Goal: Participate in discussion

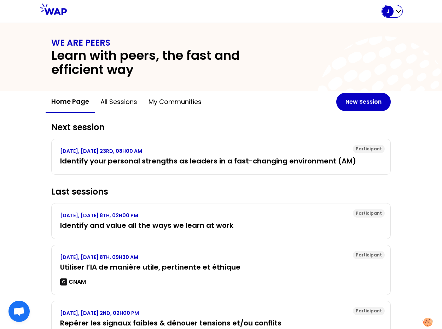
click at [389, 10] on p "J" at bounding box center [388, 11] width 3 height 7
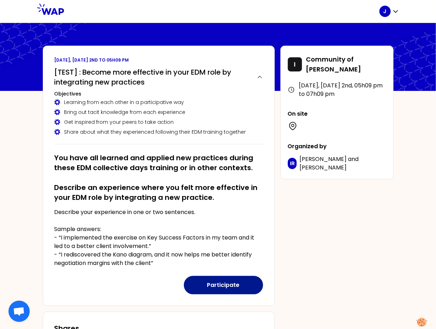
click at [224, 286] on button "Participate" at bounding box center [223, 285] width 79 height 18
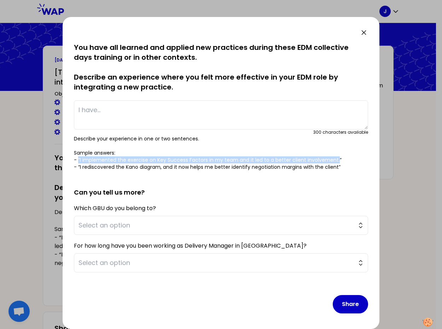
drag, startPoint x: 79, startPoint y: 159, endPoint x: 335, endPoint y: 158, distance: 256.3
click at [335, 158] on p "Describe your experience in one or two sentences. Sample answers: - “I implemen…" at bounding box center [221, 152] width 295 height 35
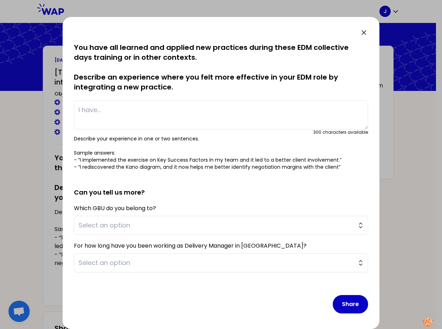
click at [218, 125] on textarea at bounding box center [221, 115] width 295 height 29
paste textarea "“I implemented the exercise on Key Success Factors in my team and it led to a b…"
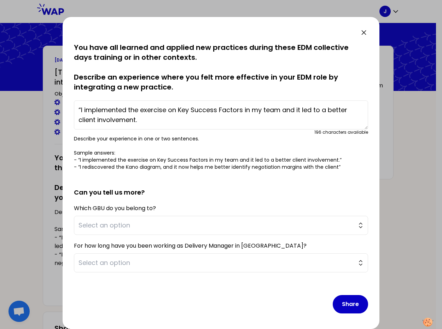
scroll to position [1, 0]
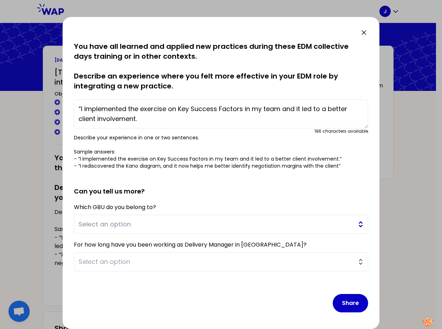
type textarea "“I implemented the exercise on Key Success Factors in my team and it led to a b…"
click at [210, 223] on span "Select an option" at bounding box center [216, 224] width 275 height 10
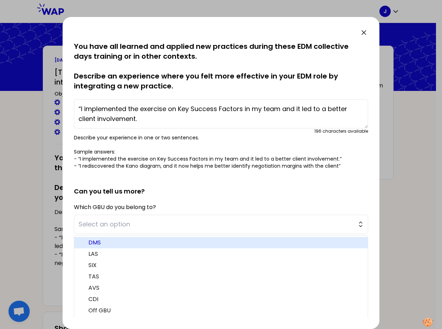
drag, startPoint x: 154, startPoint y: 244, endPoint x: 160, endPoint y: 248, distance: 7.1
click at [154, 244] on span "DMS" at bounding box center [225, 243] width 274 height 8
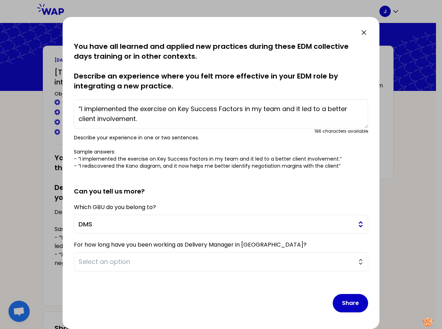
click at [164, 227] on span "DMS" at bounding box center [216, 224] width 275 height 10
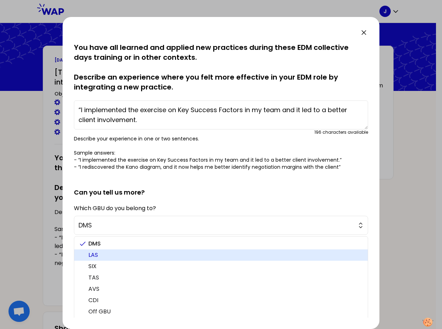
scroll to position [13, 0]
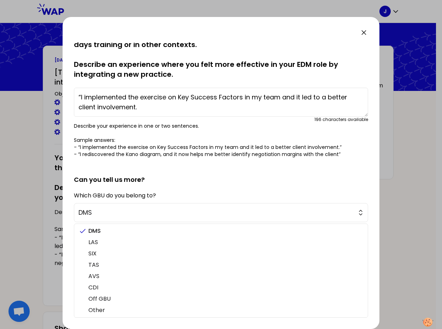
click at [274, 187] on form "saved You have all learned and applied new practices during these EDM collectiv…" at bounding box center [221, 168] width 295 height 277
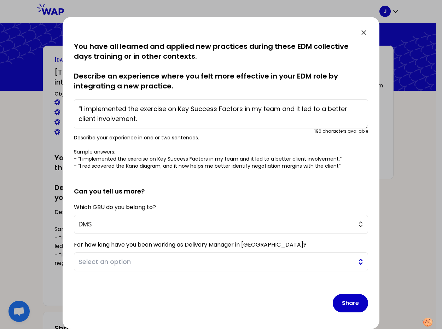
click at [194, 267] on span "Select an option" at bounding box center [216, 262] width 275 height 10
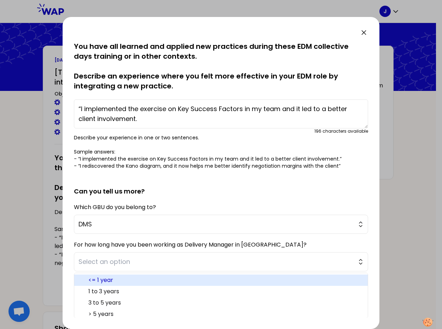
click at [147, 280] on span "<= 1 year" at bounding box center [225, 280] width 274 height 8
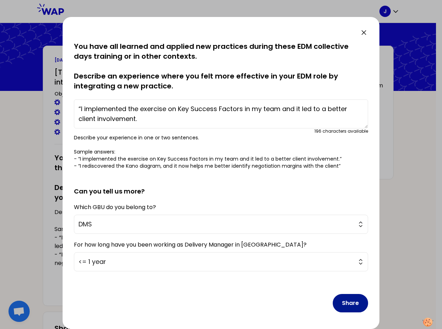
click at [343, 304] on button "Share" at bounding box center [350, 303] width 35 height 18
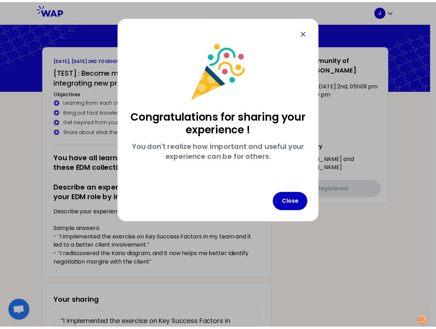
scroll to position [0, 0]
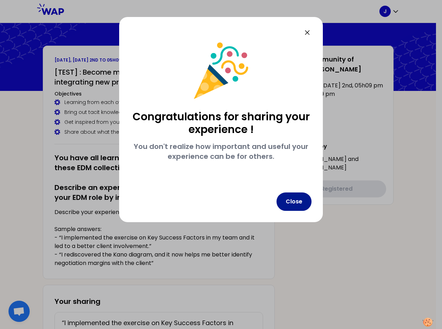
click at [295, 206] on button "Close" at bounding box center [294, 202] width 35 height 18
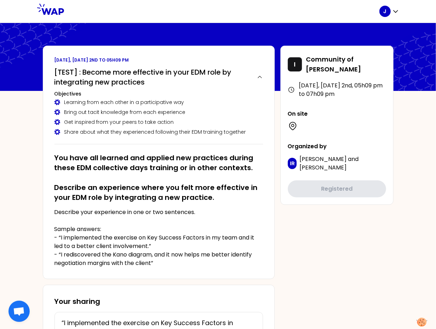
click at [379, 219] on div "September 2025, Tuesday 2nd to 05h09 pm [TEST] : Become more effective in your …" at bounding box center [218, 252] width 362 height 413
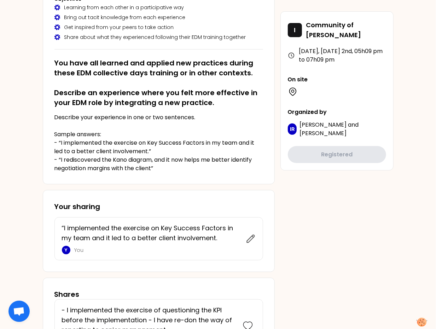
scroll to position [96, 0]
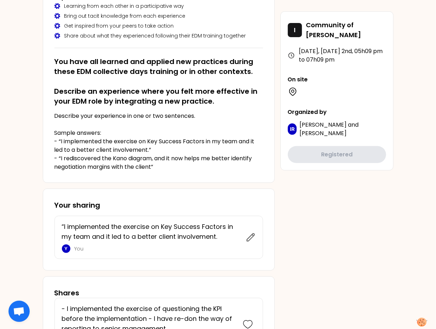
click at [326, 211] on div "September 2025, Tuesday 2nd to 05h09 pm [TEST] : Become more effective in your …" at bounding box center [218, 155] width 362 height 413
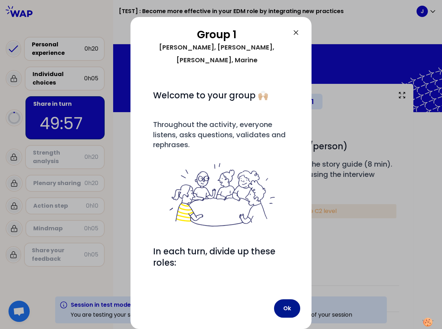
click at [288, 312] on button "Ok" at bounding box center [287, 308] width 26 height 18
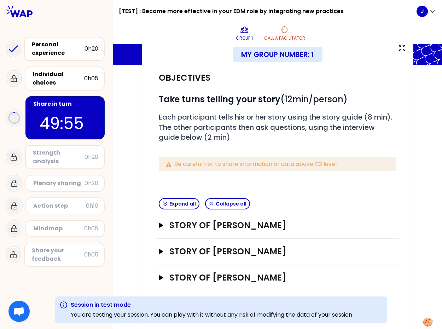
scroll to position [49, 0]
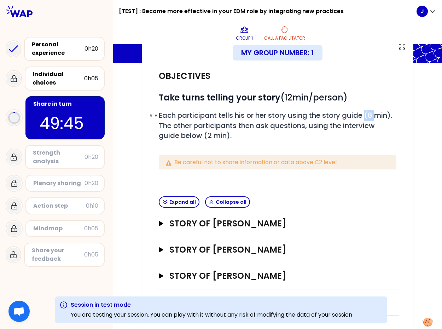
drag, startPoint x: 363, startPoint y: 113, endPoint x: 375, endPoint y: 120, distance: 13.0
click at [375, 120] on h2 "# Each participant tells his or her story using the story guide (8 min). The ot…" at bounding box center [278, 125] width 238 height 30
click at [271, 223] on h3 "Story of Jean-Christophe" at bounding box center [272, 223] width 204 height 11
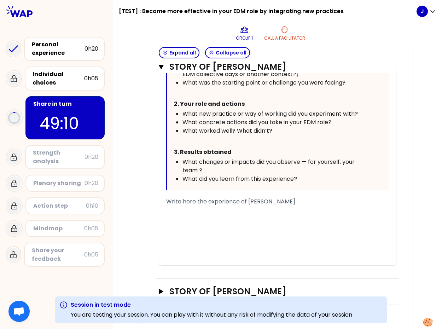
scroll to position [320, 0]
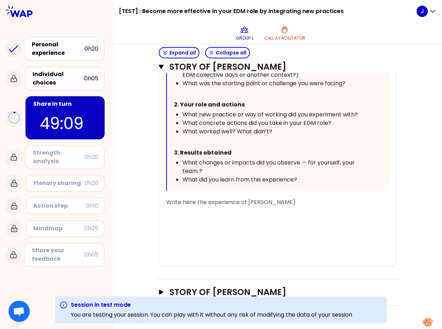
click at [271, 235] on div "﻿" at bounding box center [277, 236] width 223 height 8
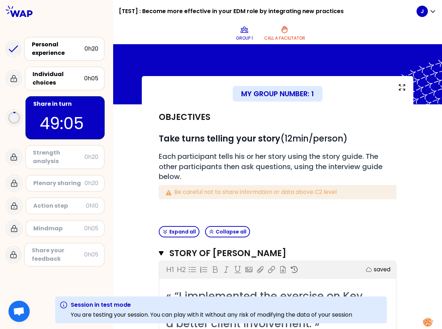
scroll to position [6, 0]
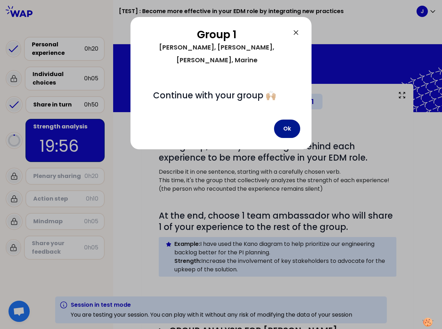
click at [288, 120] on button "Ok" at bounding box center [287, 129] width 26 height 18
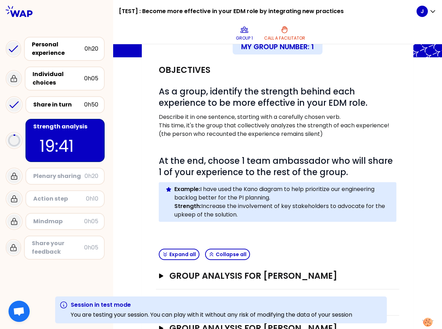
scroll to position [54, 0]
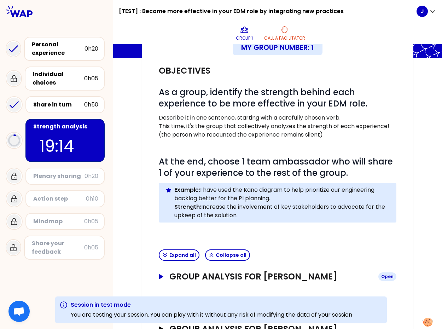
click at [329, 273] on h3 "Group analysis for Jean-Christophe" at bounding box center [272, 276] width 204 height 11
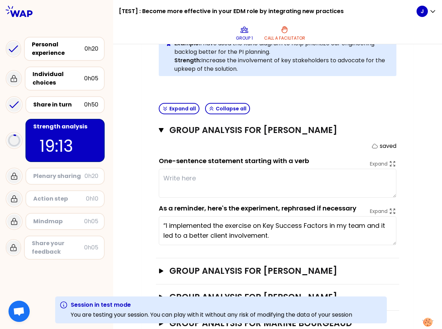
scroll to position [222, 0]
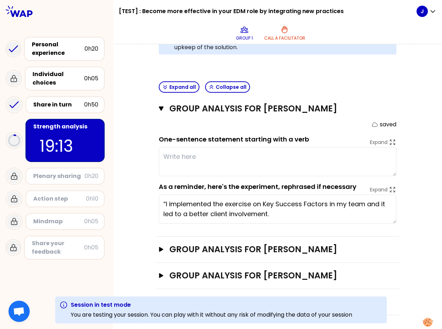
click at [279, 163] on textarea at bounding box center [278, 161] width 238 height 29
type textarea "test"
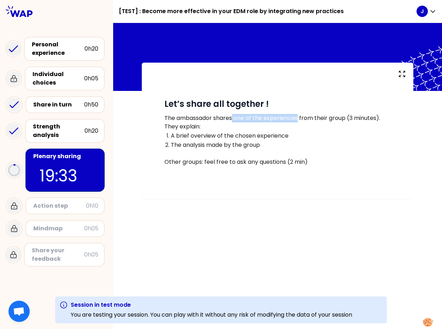
drag, startPoint x: 234, startPoint y: 118, endPoint x: 299, endPoint y: 120, distance: 64.8
click at [299, 120] on p "The ambassador shares one of the experiences from their group (3 minutes)." at bounding box center [278, 118] width 227 height 8
click at [322, 117] on p "The ambassador shares one of the experiences from their group (3 minutes)." at bounding box center [278, 118] width 227 height 8
click at [322, 118] on p "The ambassador shares one of the experiences from their group (3 minutes)." at bounding box center [278, 118] width 227 height 8
click at [196, 128] on p "They explain:" at bounding box center [278, 126] width 227 height 8
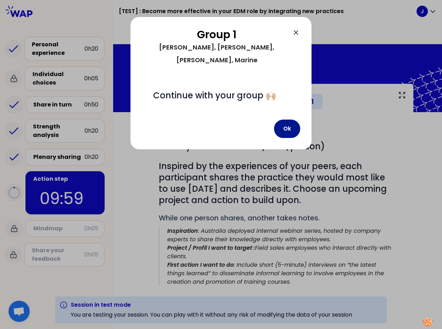
click at [285, 120] on button "Ok" at bounding box center [287, 129] width 26 height 18
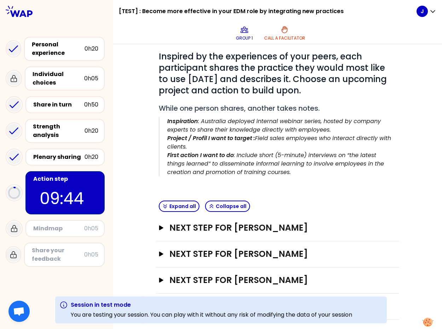
scroll to position [114, 0]
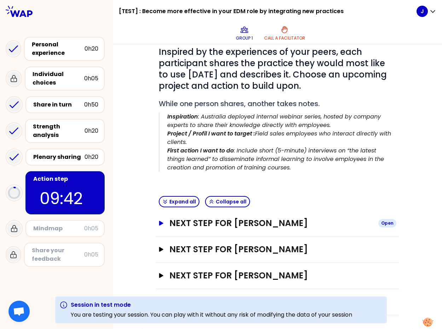
click at [286, 225] on h3 "Next step for Jean-Christophe" at bounding box center [272, 223] width 204 height 11
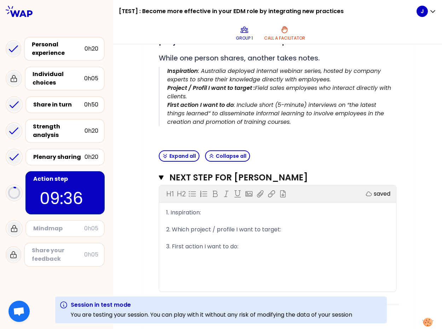
scroll to position [170, 0]
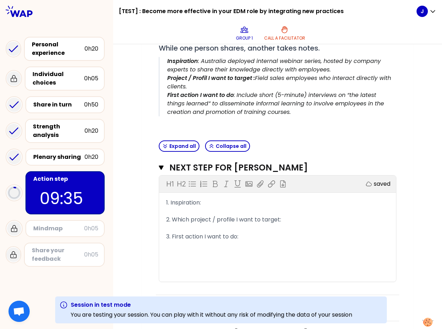
click at [301, 198] on div "H1 H2 Export saved 1. Inspiration: ﻿ 2. Which project / profile I want to targe…" at bounding box center [277, 229] width 237 height 106
click at [302, 195] on div "H1 H2 Export saved 1. Inspiration: ﻿ 2. Which project / profile I want to targe…" at bounding box center [277, 229] width 237 height 106
click at [281, 203] on div "1. Inspiration:" at bounding box center [277, 203] width 223 height 8
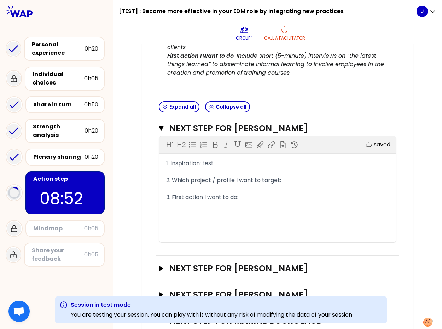
scroll to position [10, 0]
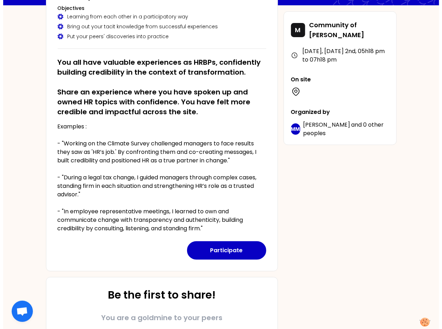
scroll to position [86, 0]
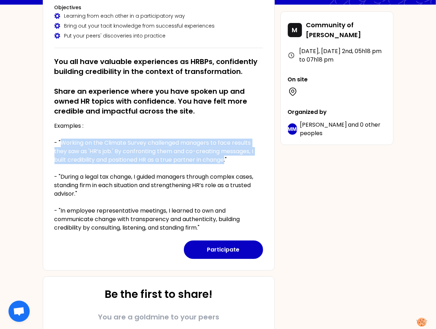
drag, startPoint x: 61, startPoint y: 143, endPoint x: 228, endPoint y: 172, distance: 169.6
click at [227, 162] on p "Examples : - "Working on the Climate Survey challenged managers to face results…" at bounding box center [159, 177] width 209 height 110
copy p "Working on the Climate Survey challenged managers to face results they saw as '…"
click at [232, 253] on button "Participate" at bounding box center [223, 250] width 79 height 18
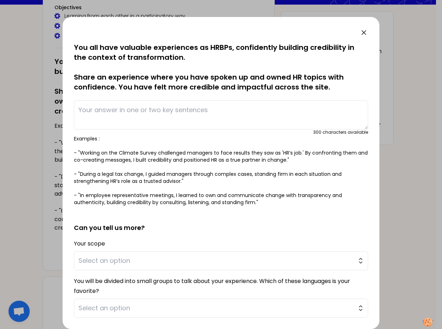
click at [153, 118] on textarea at bounding box center [221, 115] width 295 height 29
paste textarea "Working on the Climate Survey challenged managers to face results they saw as '…"
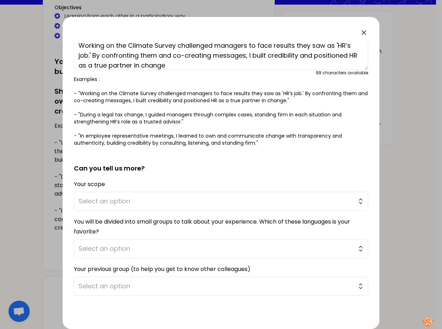
scroll to position [84, 0]
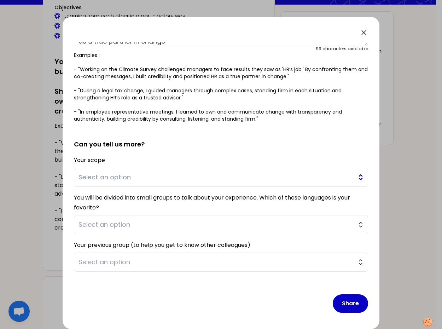
type textarea "Working on the Climate Survey challenged managers to face results they saw as '…"
click at [206, 176] on span "Select an option" at bounding box center [216, 177] width 275 height 10
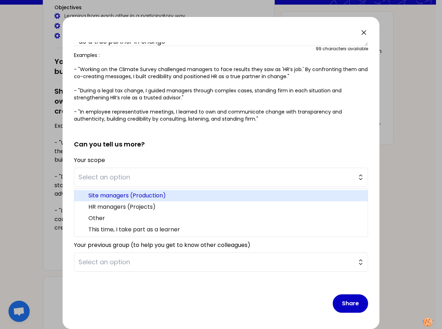
click at [176, 196] on span "Site managers (Production)" at bounding box center [225, 195] width 274 height 8
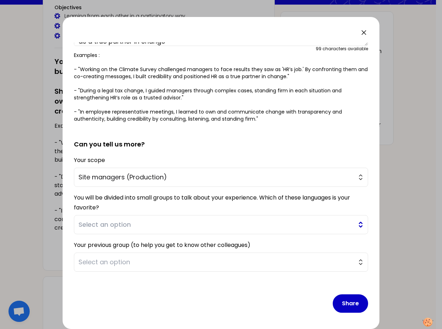
click at [166, 226] on span "Select an option" at bounding box center [216, 225] width 275 height 10
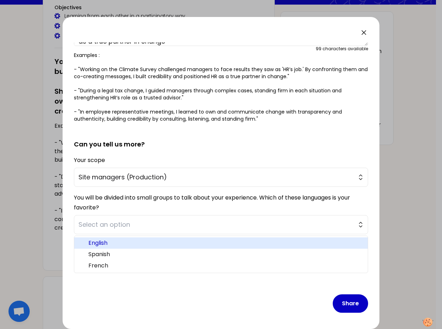
click at [164, 242] on span "English" at bounding box center [225, 243] width 274 height 8
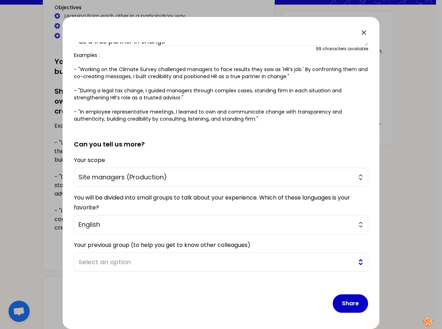
click at [150, 264] on span "Select an option" at bounding box center [216, 262] width 275 height 10
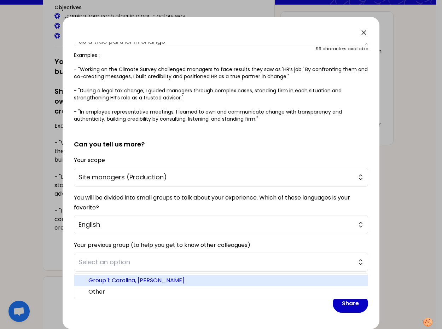
click at [226, 282] on span "Group 1: Carolina, [PERSON_NAME]" at bounding box center [225, 280] width 274 height 8
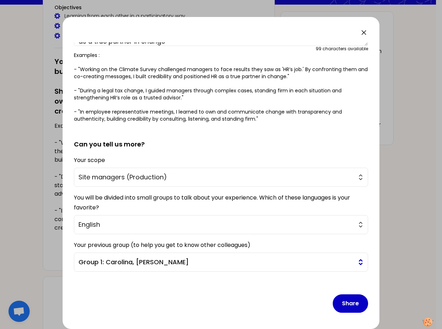
drag, startPoint x: 345, startPoint y: 304, endPoint x: 287, endPoint y: 253, distance: 76.5
click at [345, 304] on button "Share" at bounding box center [350, 304] width 35 height 18
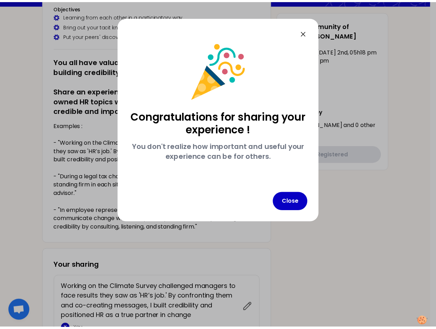
scroll to position [0, 0]
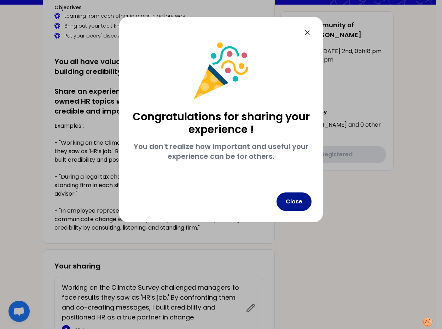
click at [301, 205] on button "Close" at bounding box center [294, 202] width 35 height 18
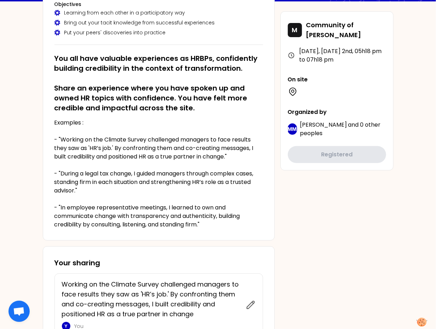
scroll to position [132, 0]
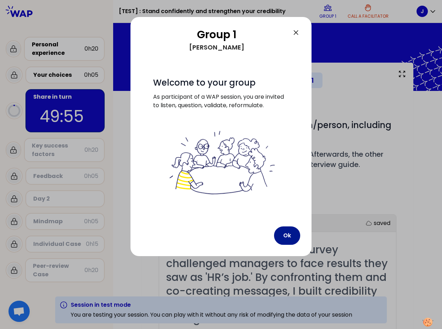
click at [280, 237] on button "Ok" at bounding box center [287, 236] width 26 height 18
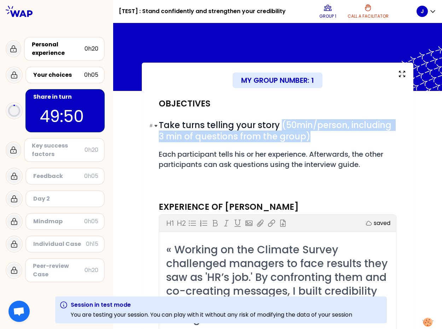
drag, startPoint x: 283, startPoint y: 126, endPoint x: 325, endPoint y: 154, distance: 50.3
click at [313, 137] on h1 "# Take turns telling your story (50min/person, including 3 min of questions fro…" at bounding box center [278, 131] width 238 height 23
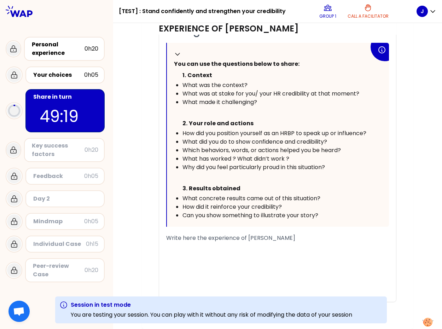
scroll to position [297, 0]
click at [292, 263] on div "﻿" at bounding box center [277, 263] width 223 height 8
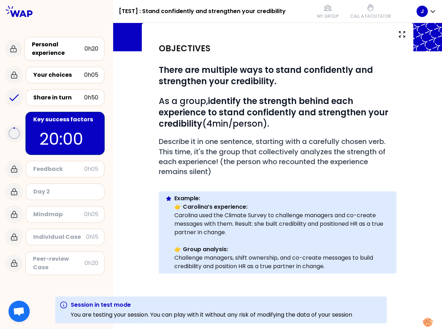
scroll to position [81, 0]
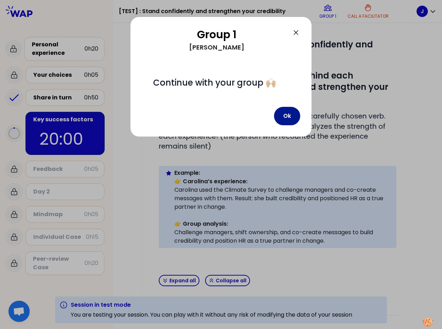
click at [290, 115] on button "Ok" at bounding box center [287, 116] width 26 height 18
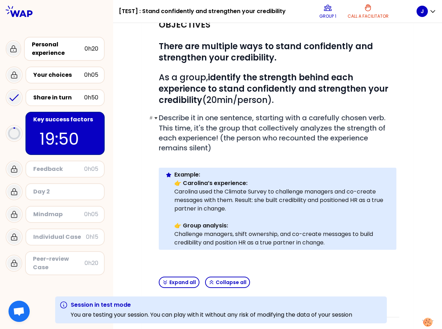
scroll to position [80, 0]
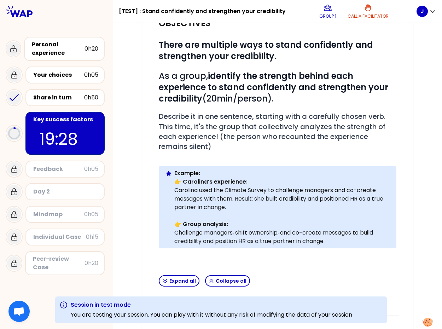
click at [300, 251] on p at bounding box center [278, 255] width 238 height 8
click at [172, 284] on button "Expand all" at bounding box center [179, 280] width 41 height 11
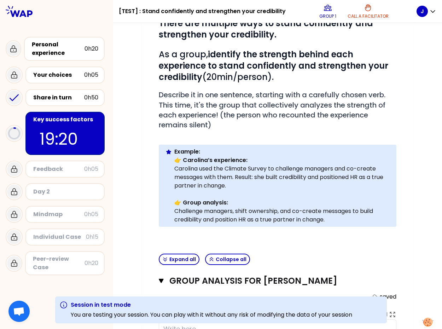
scroll to position [195, 0]
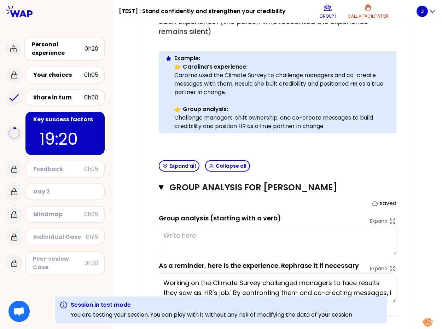
click at [199, 248] on textarea at bounding box center [278, 240] width 238 height 29
type textarea "test"
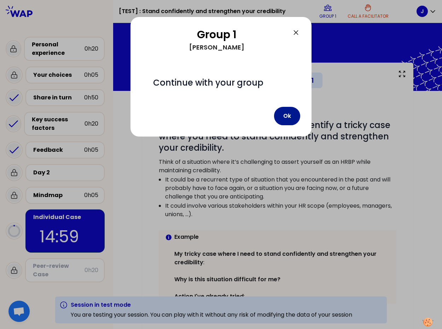
click at [294, 115] on button "Ok" at bounding box center [287, 116] width 26 height 18
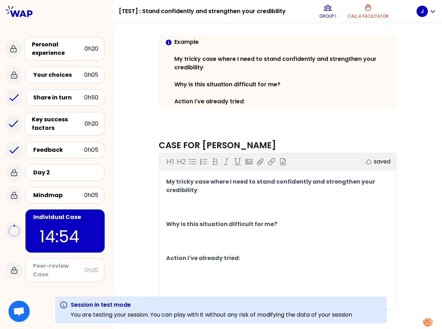
scroll to position [202, 0]
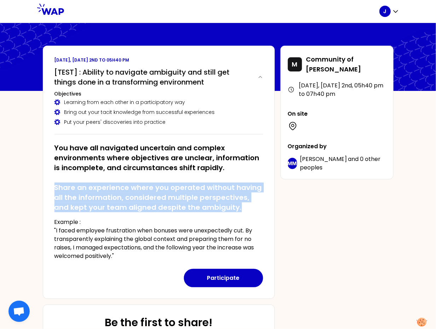
drag, startPoint x: 219, startPoint y: 207, endPoint x: 56, endPoint y: 189, distance: 164.8
click at [56, 189] on h2 "You have all navigated uncertain and complex environments where objectives are …" at bounding box center [159, 177] width 209 height 69
copy h2 "Share an experience where you operated without having all the information, cons…"
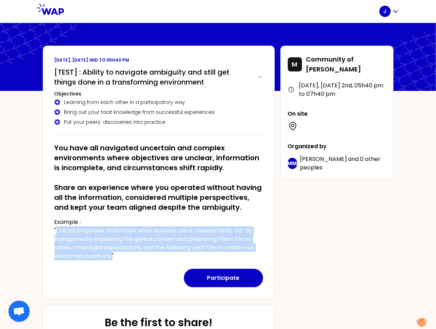
drag, startPoint x: 56, startPoint y: 232, endPoint x: 137, endPoint y: 258, distance: 85.3
click at [114, 255] on p "Example : "I faced employee frustration when bonuses were unexpectedly cut. By …" at bounding box center [159, 239] width 209 height 42
copy p "I faced employee frustration when bonuses were unexpectedly cut. By transparent…"
click at [213, 276] on button "Participate" at bounding box center [223, 278] width 79 height 18
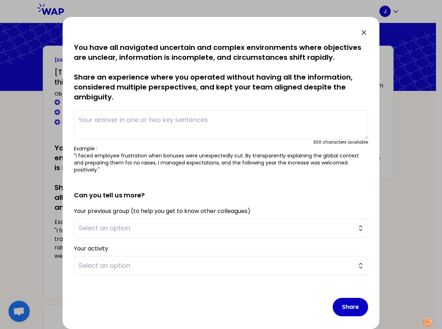
click at [154, 132] on textarea at bounding box center [221, 124] width 295 height 29
paste textarea "I faced employee frustration when bonuses were unexpectedly cut. By transparent…"
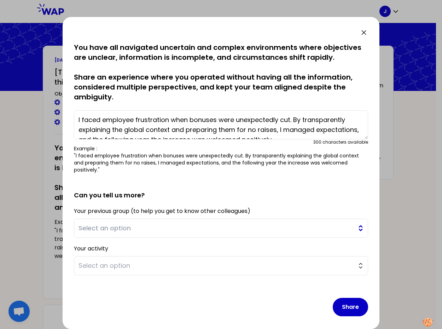
scroll to position [5, 0]
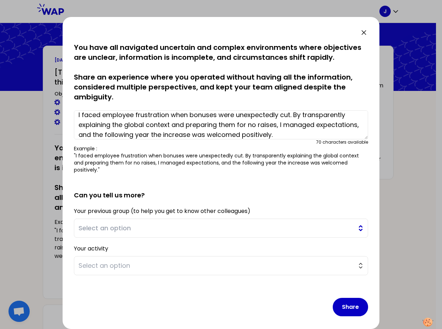
type textarea "I faced employee frustration when bonuses were unexpectedly cut. By transparent…"
click at [145, 223] on span "Select an option" at bounding box center [216, 228] width 275 height 10
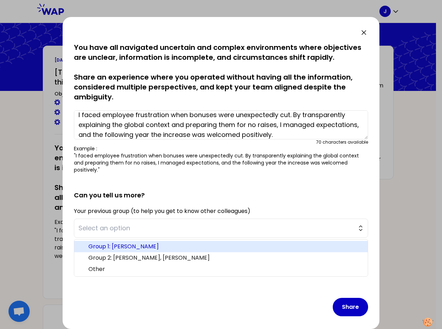
click at [202, 242] on span "Group 1: Shirley, Juliana, Ricardo" at bounding box center [225, 246] width 274 height 8
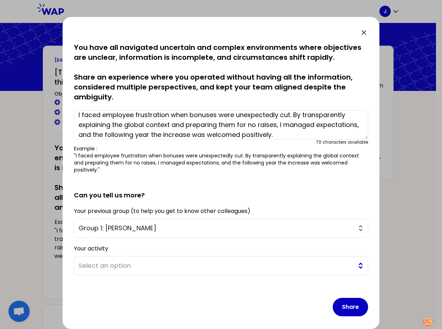
click at [117, 261] on span "Select an option" at bounding box center [216, 266] width 275 height 10
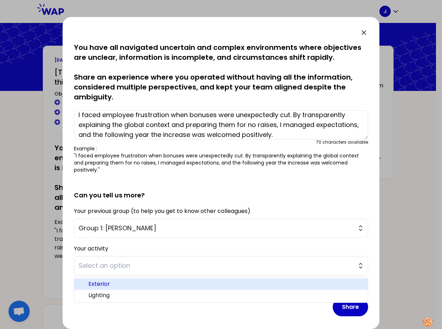
drag, startPoint x: 163, startPoint y: 277, endPoint x: 193, endPoint y: 285, distance: 30.3
click at [163, 280] on span "Exterior" at bounding box center [225, 284] width 274 height 8
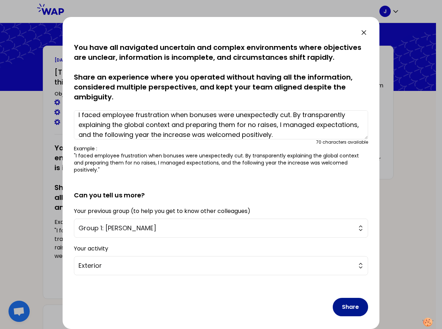
click at [344, 299] on button "Share" at bounding box center [350, 307] width 35 height 18
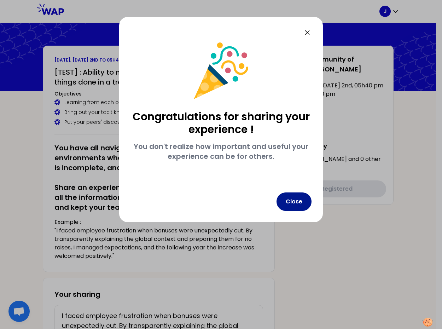
click at [301, 204] on button "Close" at bounding box center [294, 202] width 35 height 18
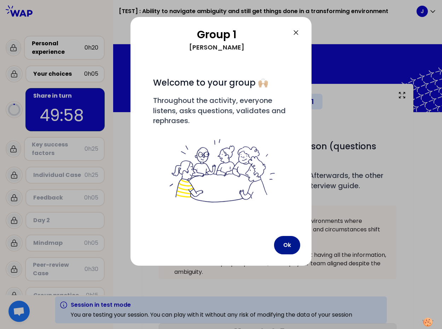
click at [287, 244] on button "Ok" at bounding box center [287, 245] width 26 height 18
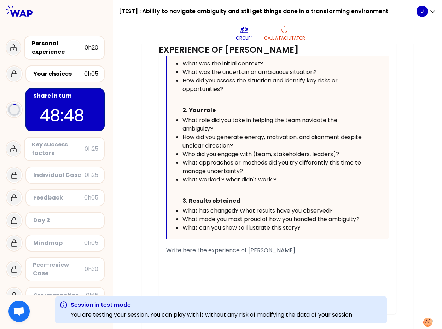
scroll to position [445, 0]
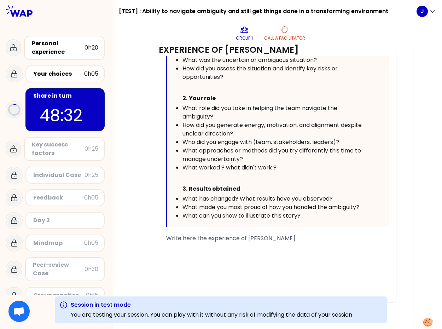
click at [182, 257] on div "﻿" at bounding box center [277, 255] width 223 height 8
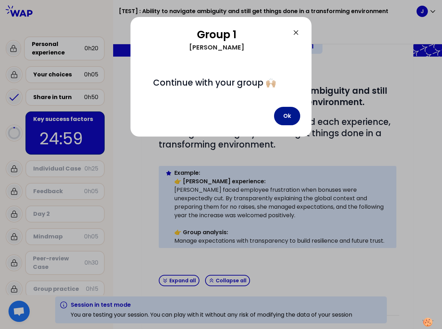
click at [285, 119] on button "Ok" at bounding box center [287, 116] width 26 height 18
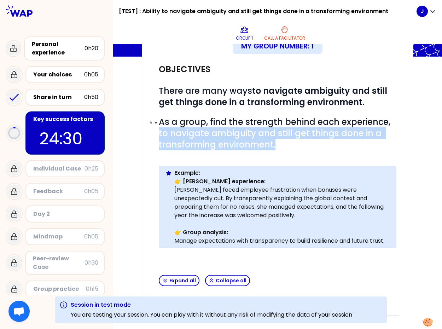
drag, startPoint x: 199, startPoint y: 137, endPoint x: 279, endPoint y: 145, distance: 79.7
click at [279, 145] on h1 "# As a group, find the strength behind each experience, to navigate ambiguity a…" at bounding box center [278, 133] width 238 height 34
click at [180, 277] on button "Expand all" at bounding box center [179, 280] width 41 height 11
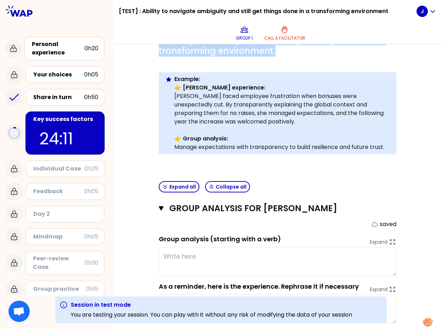
scroll to position [171, 0]
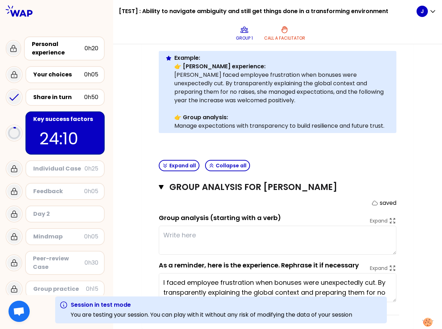
click at [229, 237] on textarea at bounding box center [278, 240] width 238 height 29
type textarea "test"
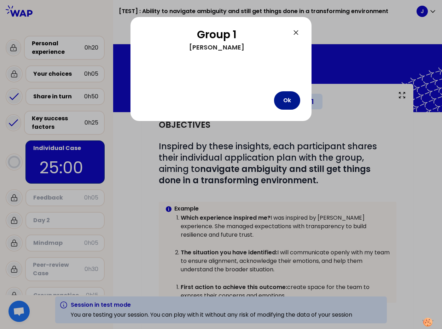
click at [285, 103] on button "Ok" at bounding box center [287, 100] width 26 height 18
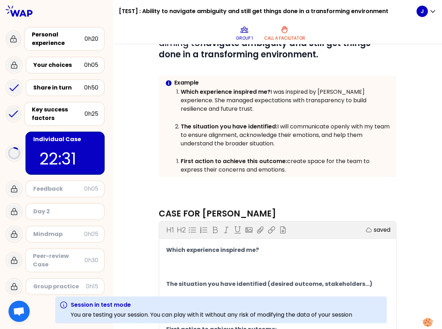
scroll to position [205, 0]
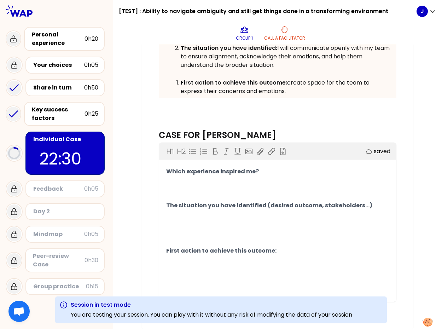
click at [198, 184] on p "﻿" at bounding box center [277, 182] width 223 height 11
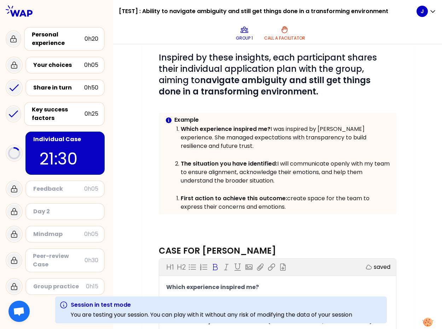
scroll to position [55, 0]
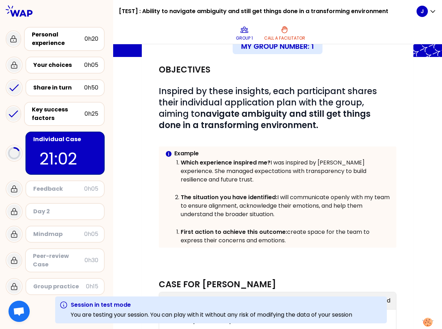
scroll to position [30, 0]
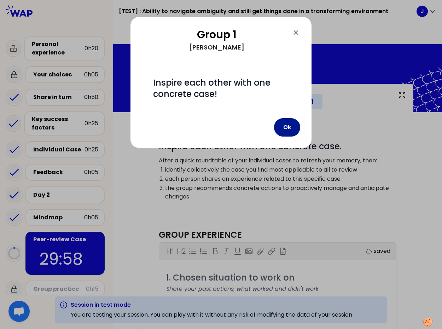
click at [288, 127] on button "Ok" at bounding box center [287, 127] width 26 height 18
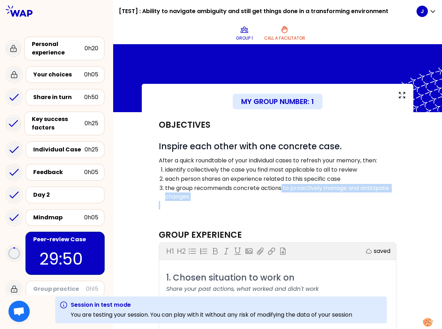
drag, startPoint x: 282, startPoint y: 188, endPoint x: 291, endPoint y: 201, distance: 15.9
click at [291, 201] on div "# Inspire each other with one concrete case. After a quick roundtable of your i…" at bounding box center [278, 175] width 238 height 69
